Goal: Feedback & Contribution: Submit feedback/report problem

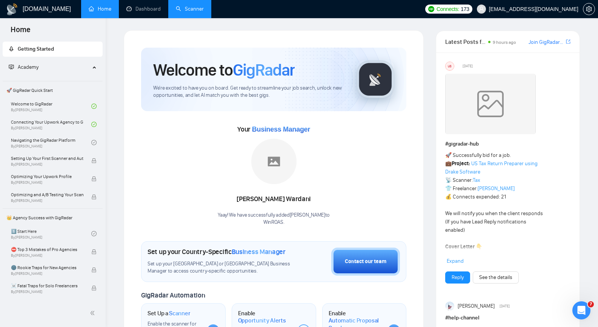
click at [191, 9] on link "Scanner" at bounding box center [190, 9] width 28 height 6
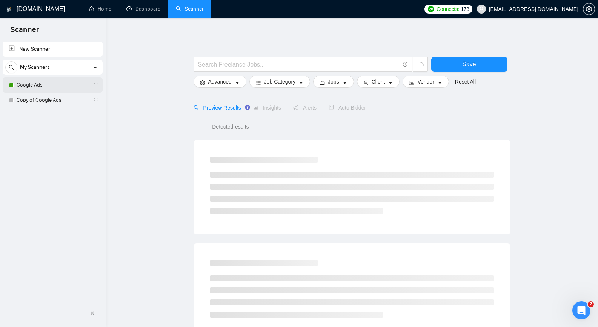
click at [29, 82] on link "Google Ads" at bounding box center [53, 84] width 72 height 15
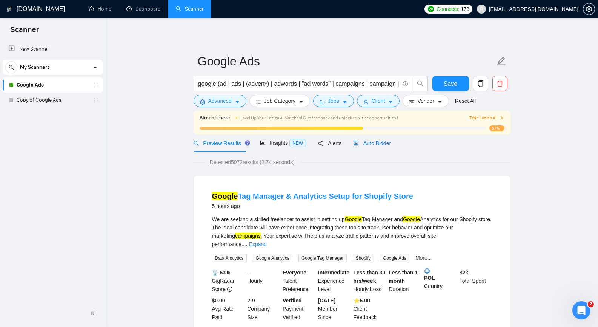
click at [373, 147] on div "Auto Bidder" at bounding box center [372, 143] width 37 height 8
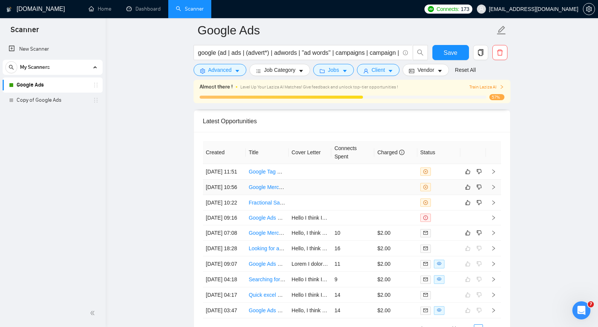
scroll to position [1909, 0]
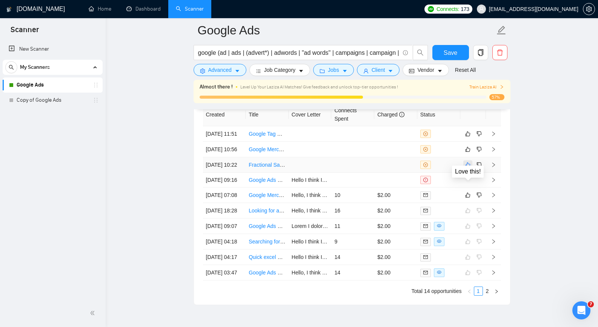
click at [468, 168] on icon "like" at bounding box center [468, 165] width 5 height 6
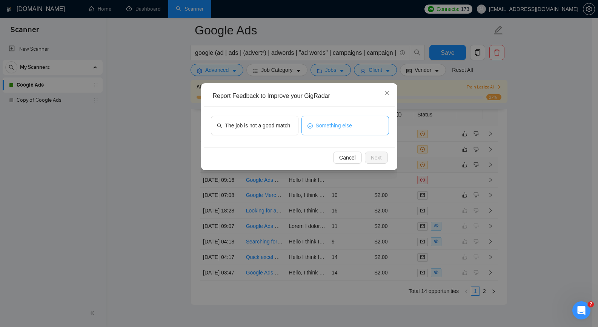
click at [331, 126] on span "Something else" at bounding box center [334, 125] width 37 height 8
click at [381, 158] on span "Next" at bounding box center [376, 157] width 11 height 8
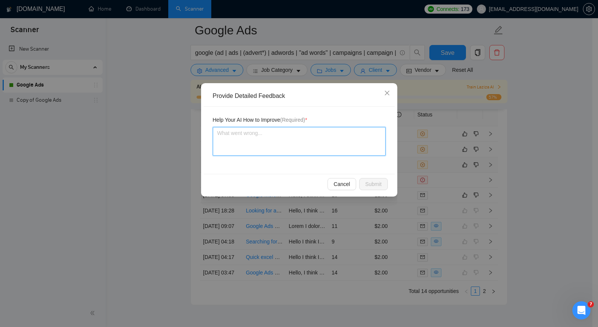
click at [325, 145] on textarea at bounding box center [299, 141] width 173 height 29
click at [258, 142] on textarea "To enrich screen reader interactions, please activate Accessibility in Grammarl…" at bounding box center [299, 141] width 173 height 29
paste textarea "You did the right thing by turning down that job."
type textarea "You did the right thing by turning down that job."
type textarea "You did the right thing by turning down that job"
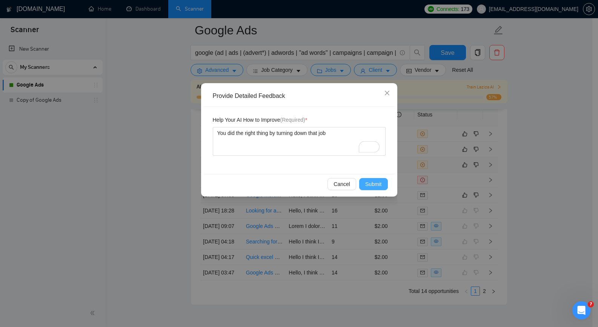
click at [376, 185] on span "Submit" at bounding box center [373, 184] width 17 height 8
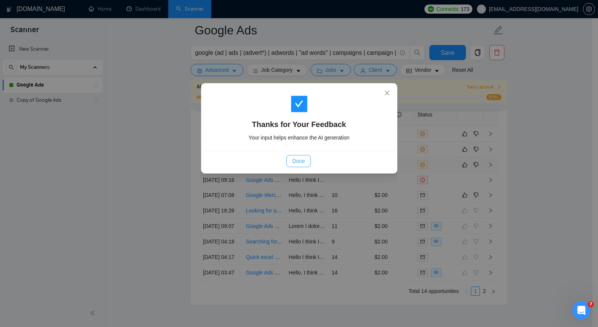
click at [304, 163] on span "Done" at bounding box center [299, 161] width 12 height 8
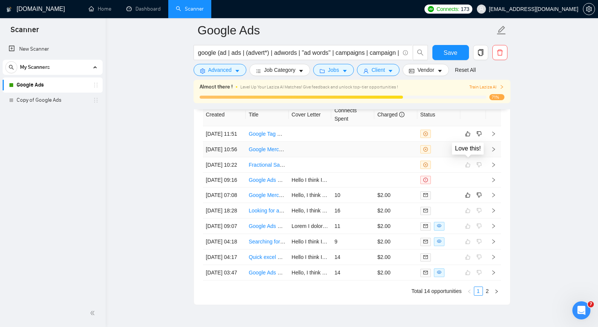
click at [469, 152] on icon "like" at bounding box center [468, 149] width 5 height 6
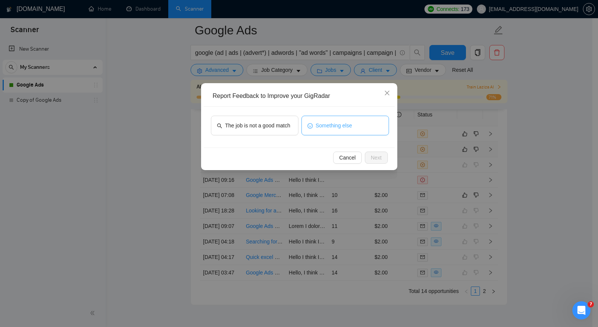
click at [323, 119] on button "Something else" at bounding box center [346, 126] width 88 height 20
click at [384, 158] on button "Next" at bounding box center [376, 157] width 23 height 12
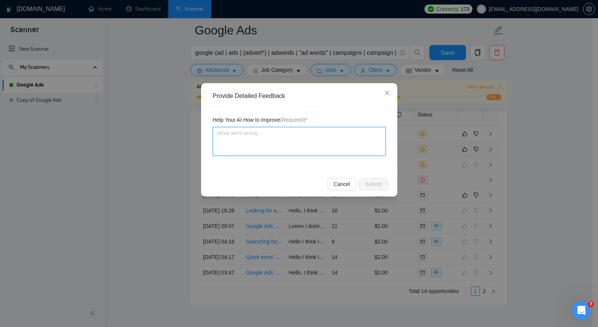
click at [342, 150] on textarea at bounding box center [299, 141] width 173 height 29
paste textarea "You did the right thing by turning down that job."
type textarea "You did the right thing by turning down that job."
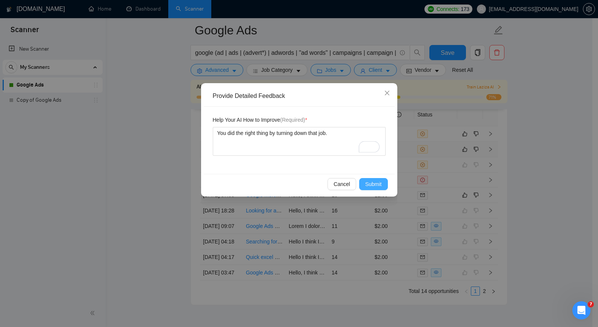
click at [373, 180] on span "Submit" at bounding box center [373, 184] width 17 height 8
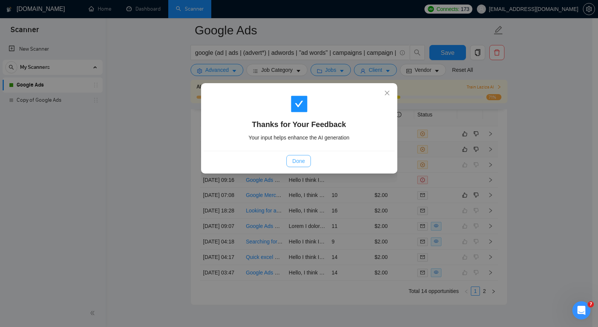
click at [298, 159] on span "Done" at bounding box center [299, 161] width 12 height 8
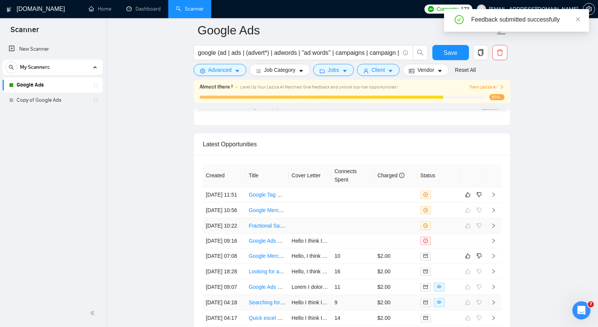
scroll to position [1833, 0]
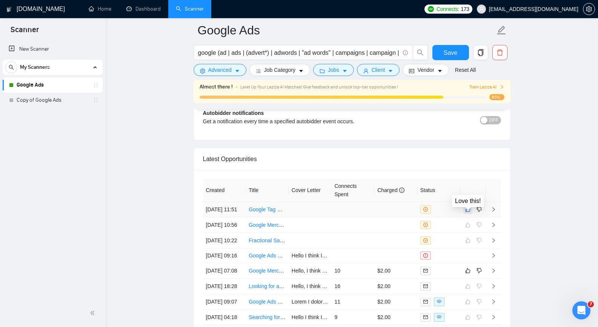
click at [468, 212] on icon "like" at bounding box center [468, 209] width 5 height 5
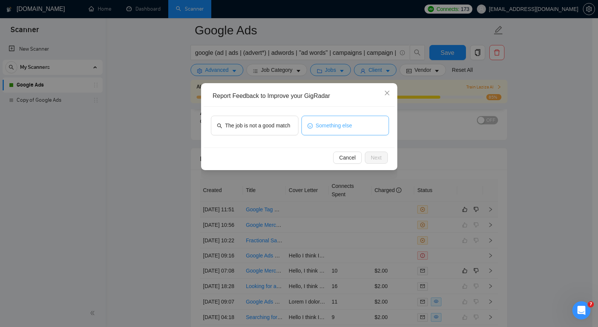
click at [342, 132] on button "Something else" at bounding box center [346, 126] width 88 height 20
click at [369, 156] on button "Next" at bounding box center [376, 157] width 23 height 12
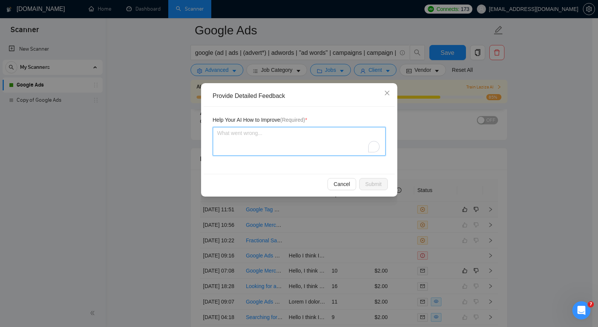
click at [338, 146] on textarea "To enrich screen reader interactions, please activate Accessibility in Grammarl…" at bounding box center [299, 141] width 173 height 29
paste textarea "You did the right thing by turning down that job."
type textarea "You did the right thing by turning down that job."
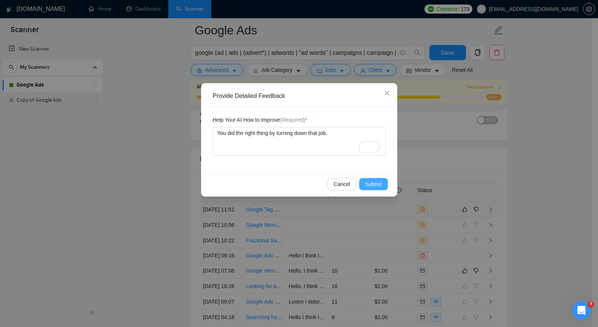
click at [374, 184] on span "Submit" at bounding box center [373, 184] width 17 height 8
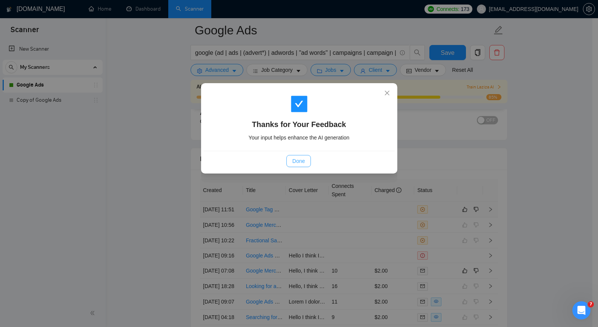
click at [301, 157] on span "Done" at bounding box center [299, 161] width 12 height 8
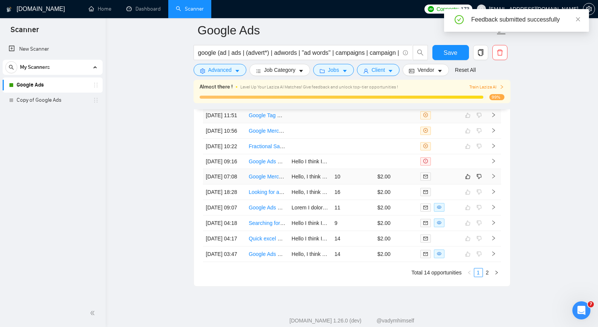
scroll to position [1871, 0]
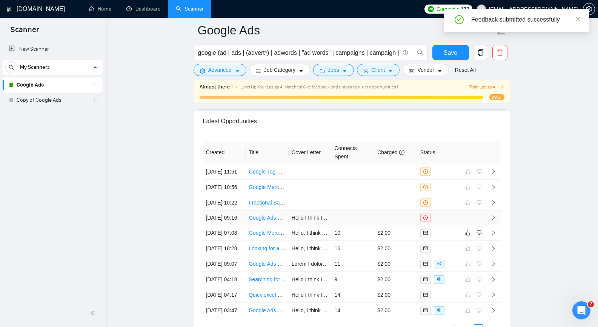
click at [367, 225] on td at bounding box center [353, 217] width 43 height 15
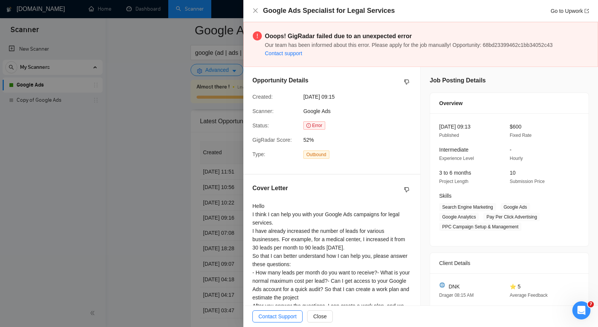
click at [163, 202] on div at bounding box center [299, 163] width 598 height 327
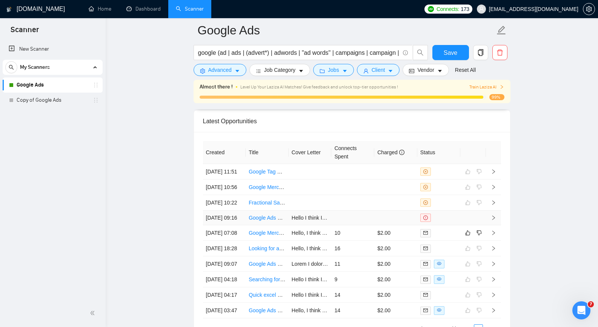
click at [271, 220] on link "Google Ads Specialist for Legal Services" at bounding box center [296, 217] width 95 height 6
